Goal: Task Accomplishment & Management: Manage account settings

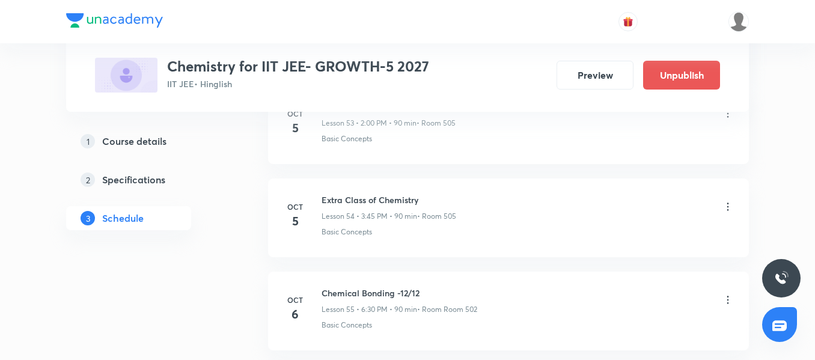
scroll to position [5589, 0]
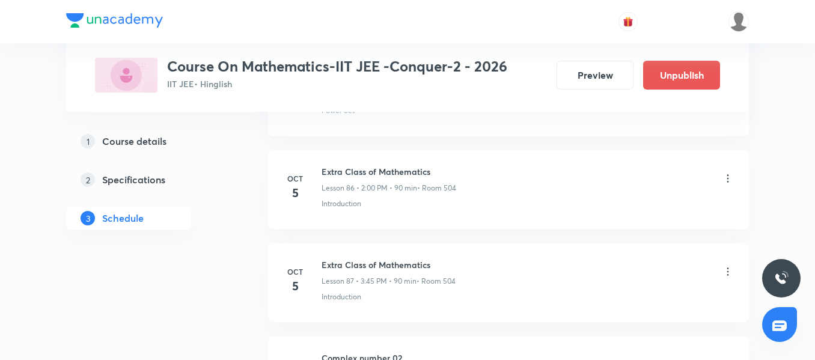
scroll to position [8611, 0]
